Goal: Task Accomplishment & Management: Use online tool/utility

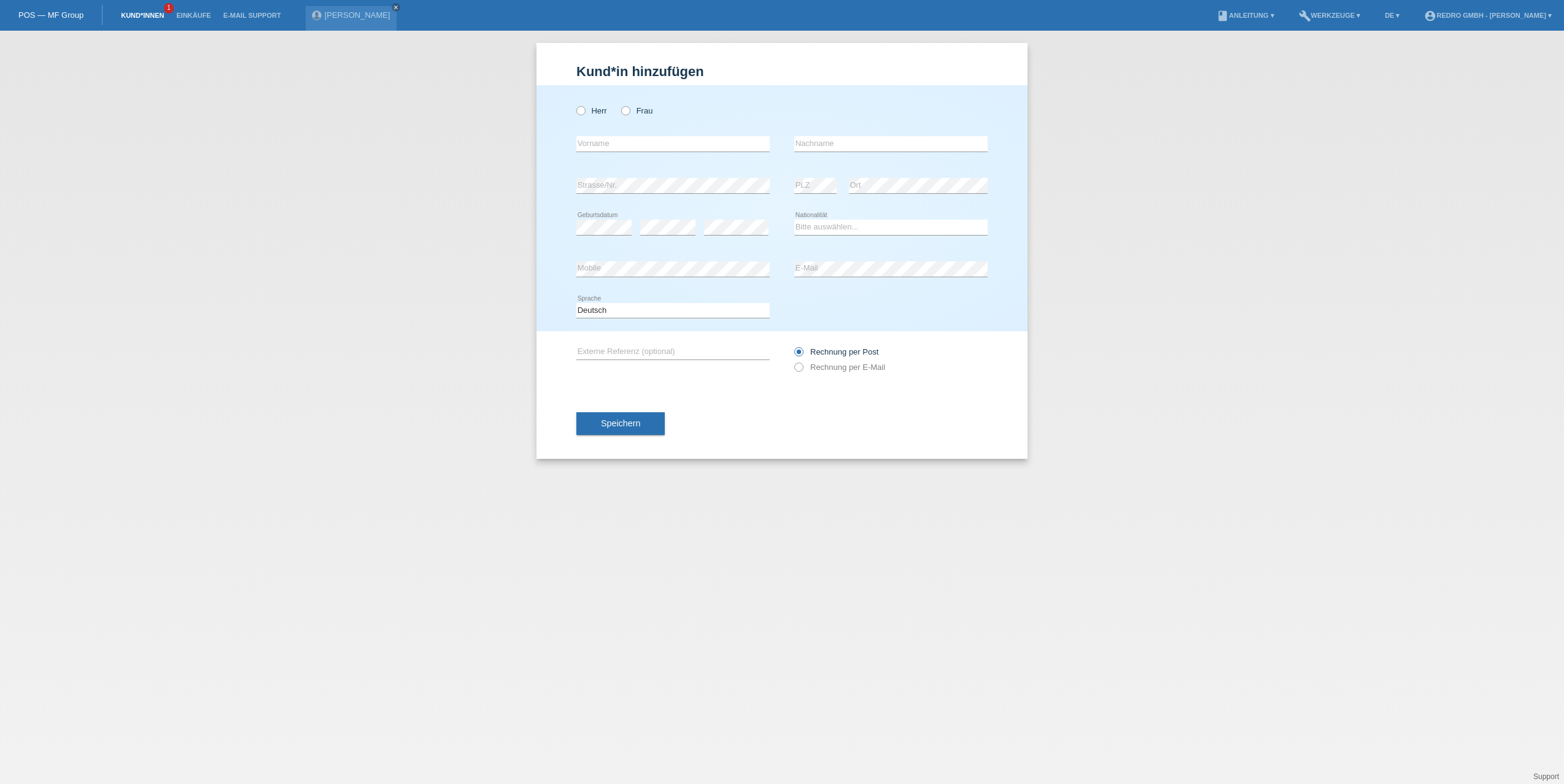
click at [154, 13] on link "Kund*innen" at bounding box center [142, 15] width 55 height 8
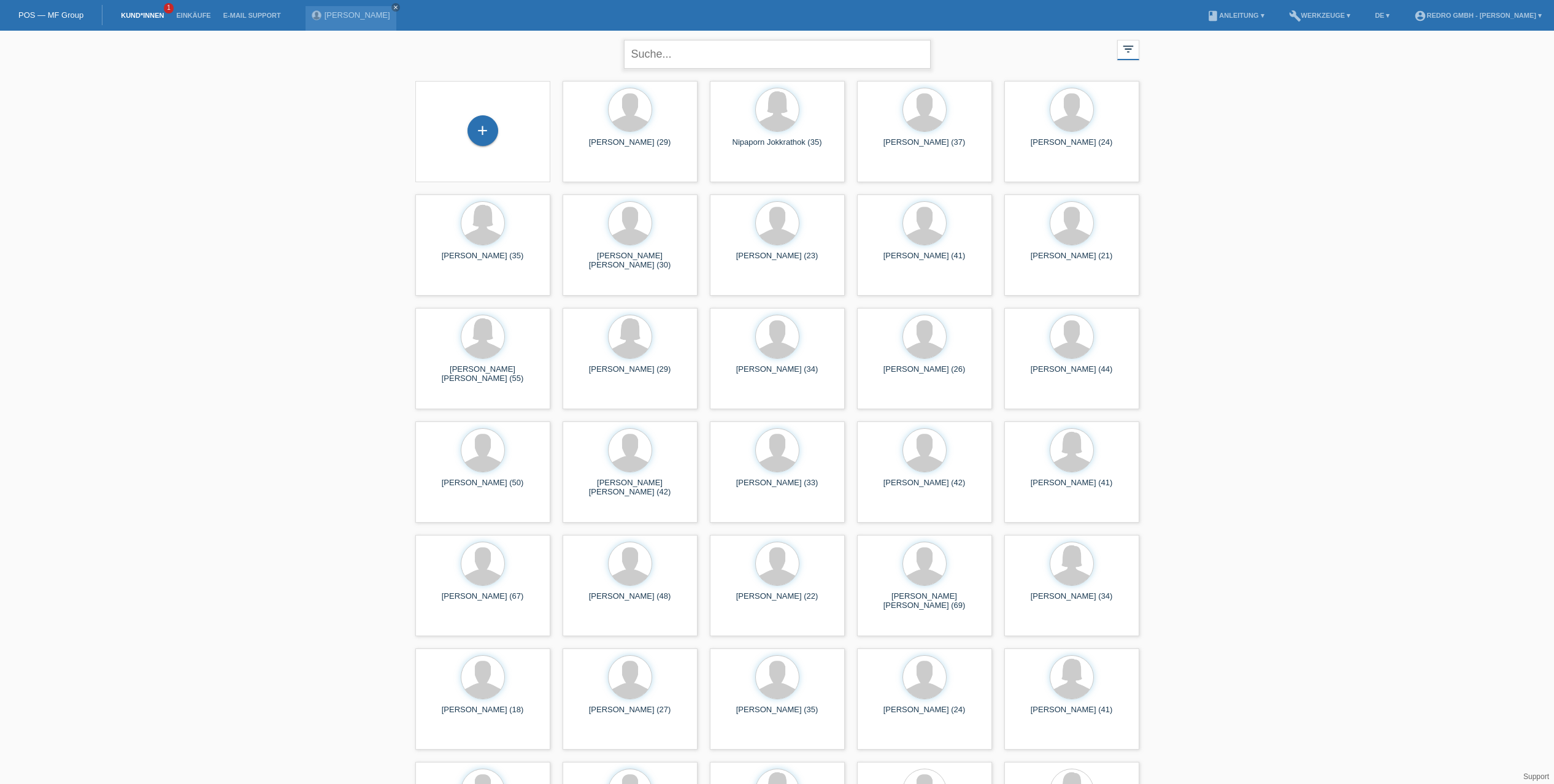
click at [667, 45] on input "text" at bounding box center [777, 54] width 307 height 28
paste input "[PERSON_NAME]"
type input "[PERSON_NAME]"
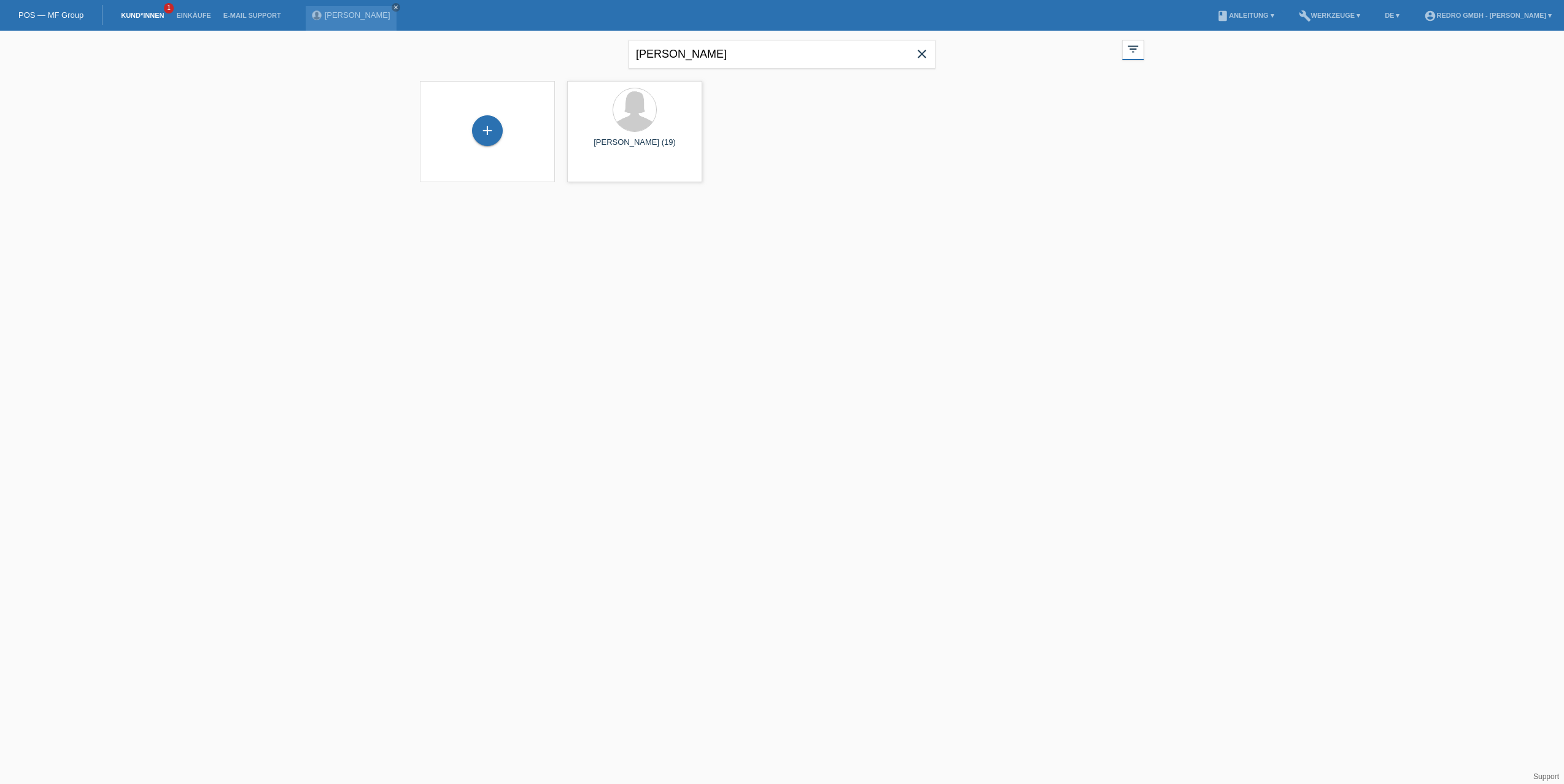
click at [839, 197] on html "POS — MF Group Kund*innen 1 Einkäufe E-Mail Support Vito Aiello close menu" at bounding box center [782, 99] width 1564 height 197
click at [591, 175] on span "Anzeigen" at bounding box center [602, 171] width 33 height 9
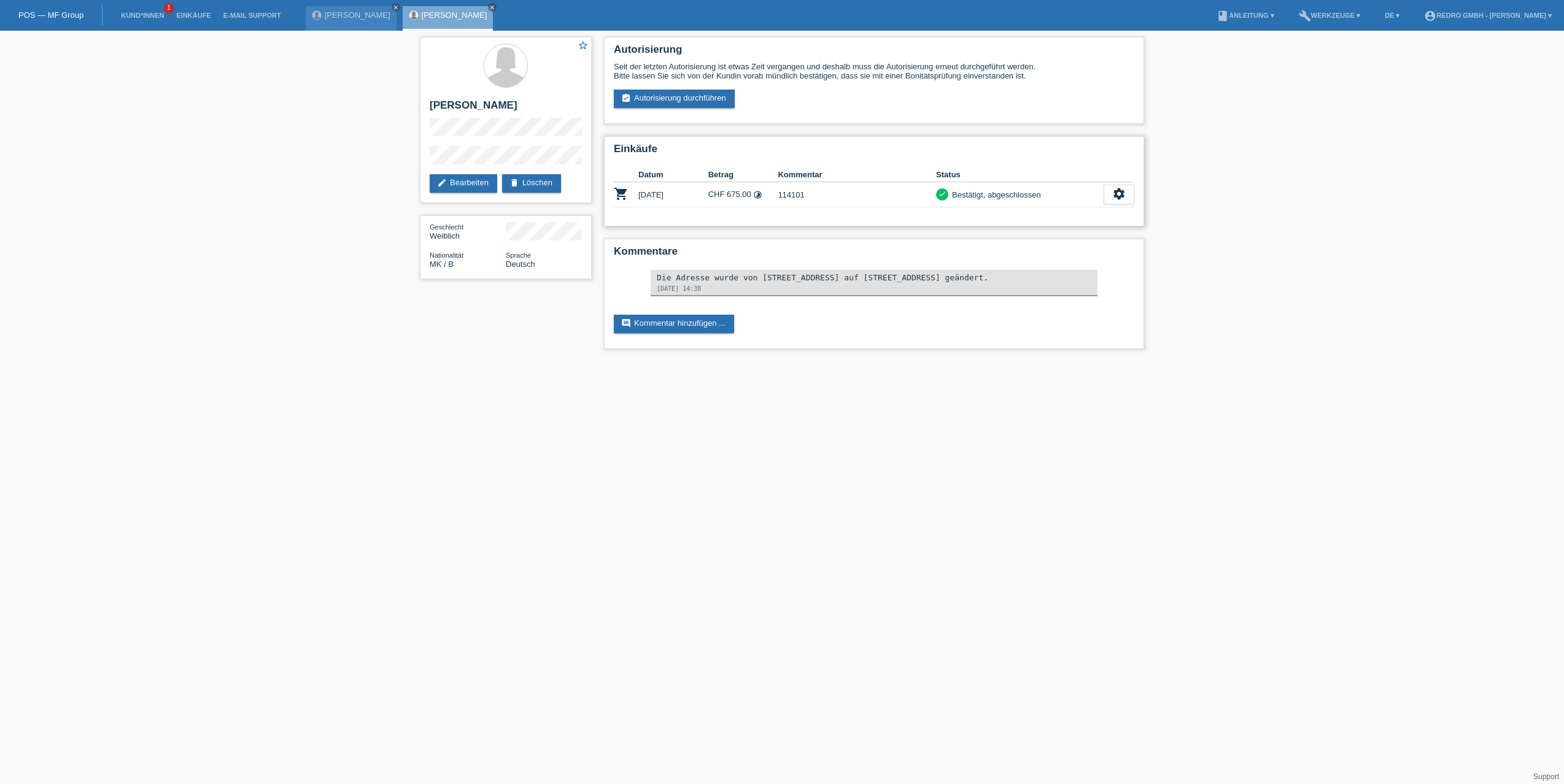
click at [857, 196] on td "114101" at bounding box center [857, 195] width 159 height 25
click at [668, 97] on link "assignment_turned_in Autorisierung durchführen" at bounding box center [674, 99] width 121 height 18
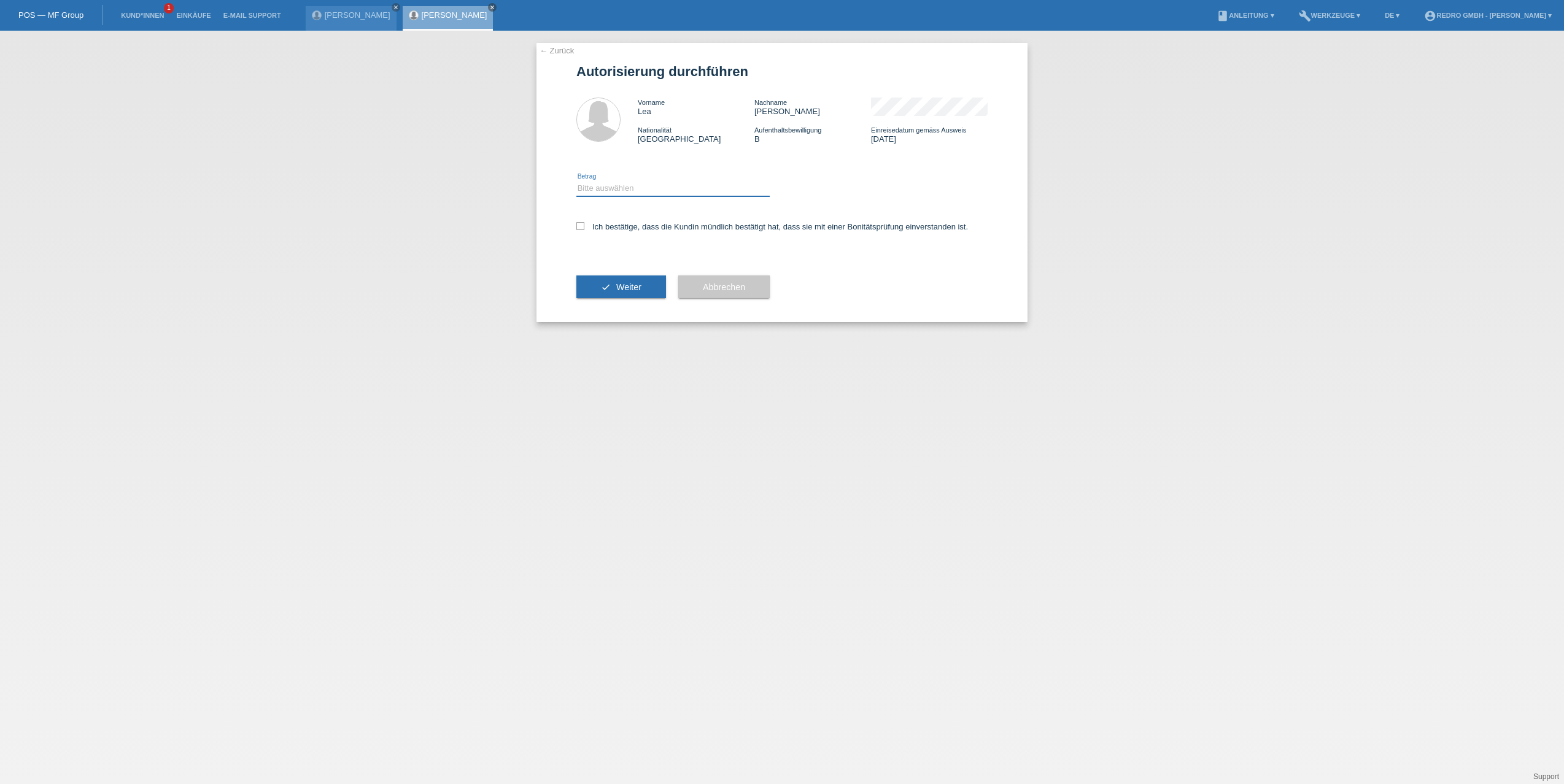
click at [624, 186] on select "Bitte auswählen CHF 1.00 - CHF 499.00 CHF 500.00 - CHF 1'999.00 CHF 2'000.00 - …" at bounding box center [673, 188] width 193 height 15
select select "1"
click at [577, 181] on select "Bitte auswählen CHF 1.00 - CHF 499.00 CHF 500.00 - CHF 1'999.00 CHF 2'000.00 - …" at bounding box center [673, 188] width 193 height 15
click at [608, 226] on label "Ich bestätige, dass die Kundin mündlich bestätigt hat, dass sie mit einer Bonit…" at bounding box center [772, 226] width 392 height 9
click at [584, 226] on input "Ich bestätige, dass die Kundin mündlich bestätigt hat, dass sie mit einer Bonit…" at bounding box center [580, 225] width 8 height 8
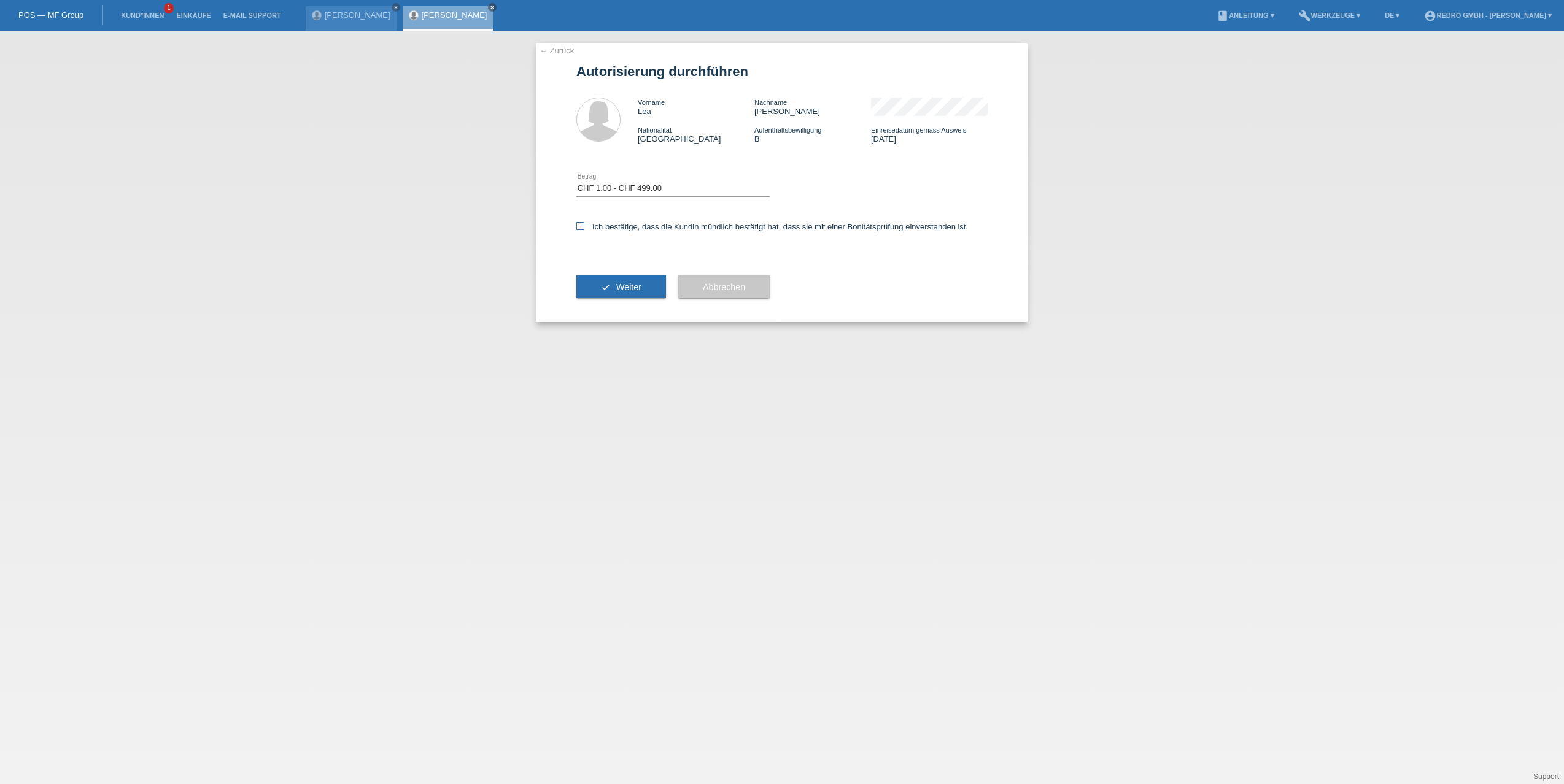
checkbox input "true"
click at [610, 301] on div "check Weiter" at bounding box center [621, 287] width 90 height 71
click at [616, 287] on span "Weiter" at bounding box center [629, 287] width 25 height 10
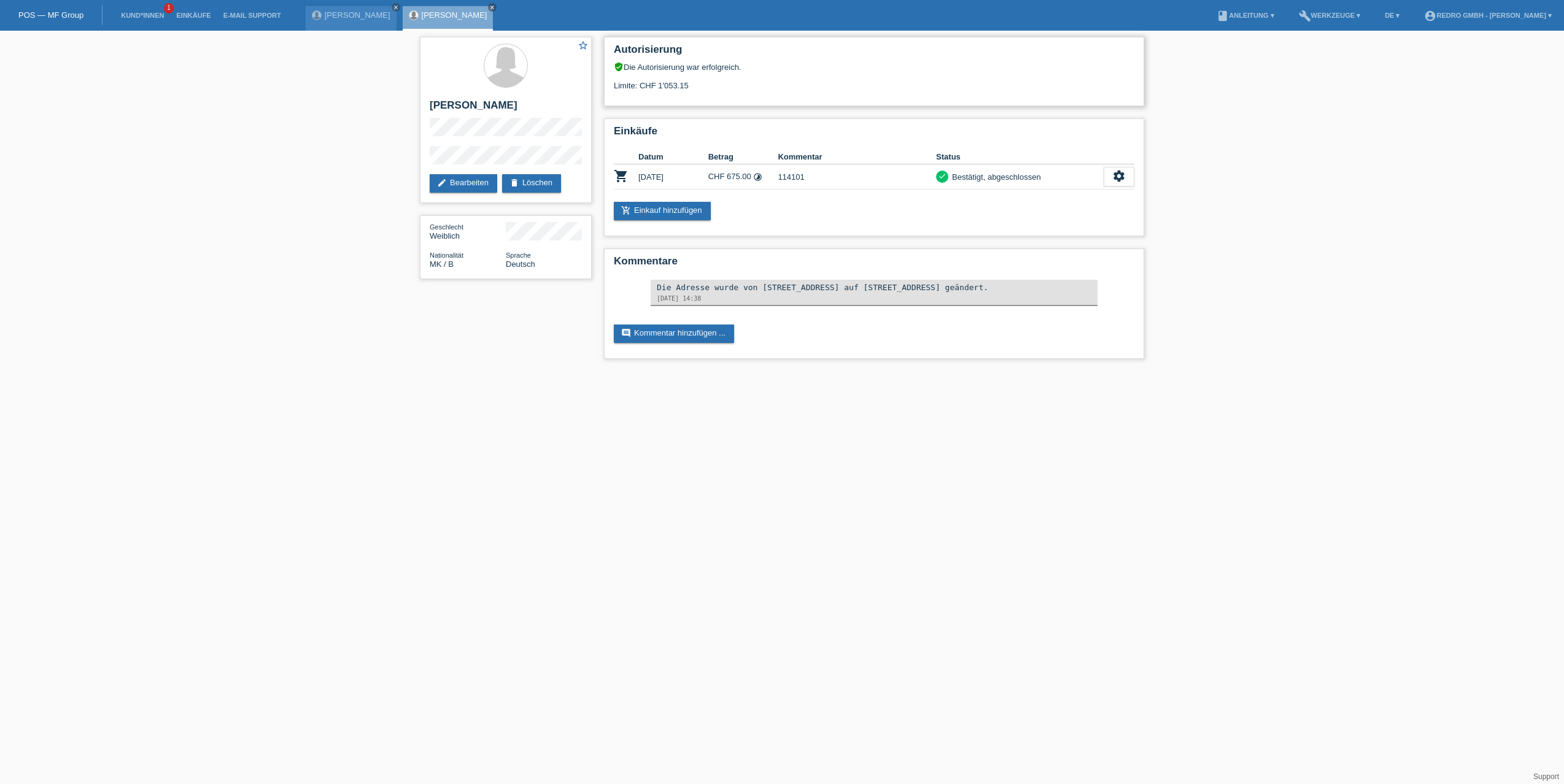
click at [834, 92] on div "Autorisierung verified_user Die Autorisierung war erfolgreich. Limite: CHF 1'05…" at bounding box center [873, 72] width 540 height 70
